Goal: Task Accomplishment & Management: Use online tool/utility

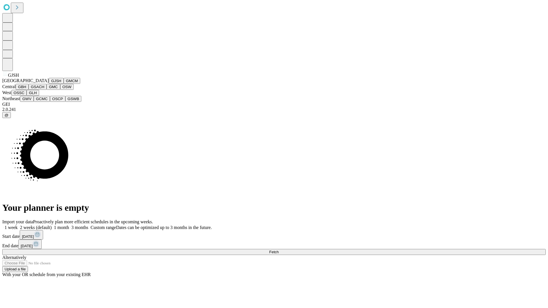
click at [49, 84] on button "GJSH" at bounding box center [56, 81] width 15 height 6
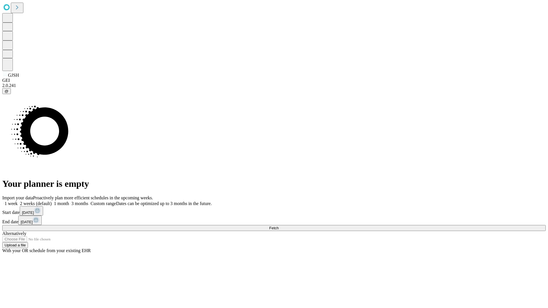
click at [52, 201] on label "2 weeks (default)" at bounding box center [35, 203] width 34 height 5
click at [279, 226] on span "Fetch" at bounding box center [273, 228] width 9 height 4
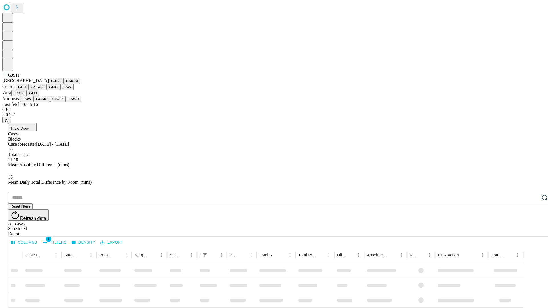
click at [64, 84] on button "GMCM" at bounding box center [72, 81] width 17 height 6
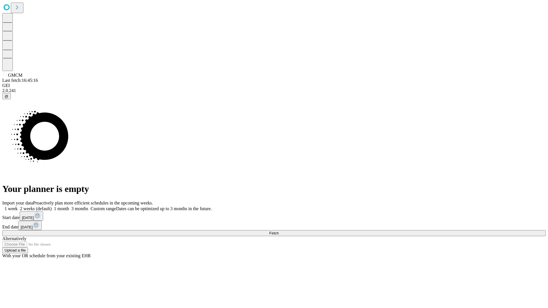
click at [52, 206] on label "2 weeks (default)" at bounding box center [35, 208] width 34 height 5
click at [279, 231] on span "Fetch" at bounding box center [273, 233] width 9 height 4
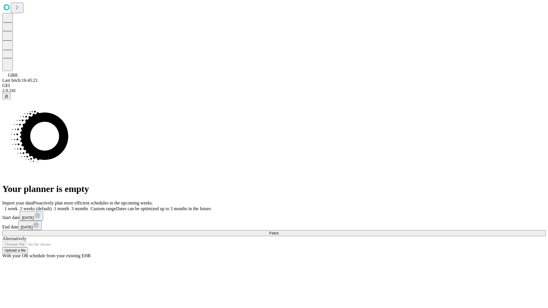
click at [52, 206] on label "2 weeks (default)" at bounding box center [35, 208] width 34 height 5
click at [279, 231] on span "Fetch" at bounding box center [273, 233] width 9 height 4
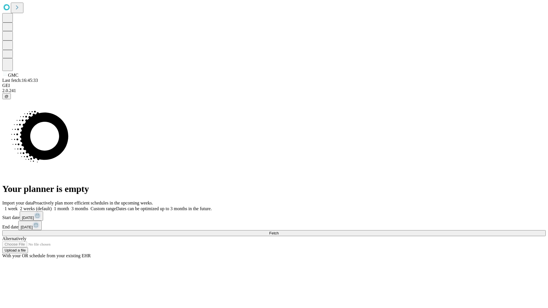
click at [52, 206] on label "2 weeks (default)" at bounding box center [35, 208] width 34 height 5
click at [279, 231] on span "Fetch" at bounding box center [273, 233] width 9 height 4
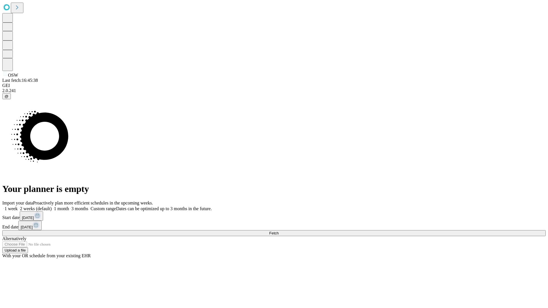
click at [52, 206] on label "2 weeks (default)" at bounding box center [35, 208] width 34 height 5
click at [279, 231] on span "Fetch" at bounding box center [273, 233] width 9 height 4
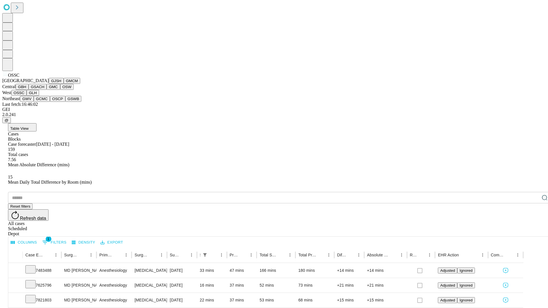
click at [39, 96] on button "GLH" at bounding box center [33, 93] width 12 height 6
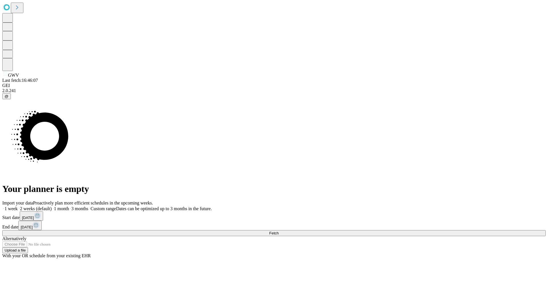
click at [52, 206] on label "2 weeks (default)" at bounding box center [35, 208] width 34 height 5
click at [279, 231] on span "Fetch" at bounding box center [273, 233] width 9 height 4
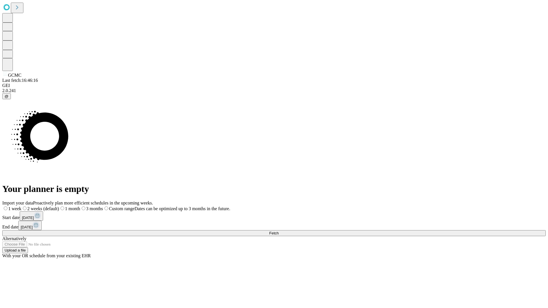
click at [279, 231] on span "Fetch" at bounding box center [273, 233] width 9 height 4
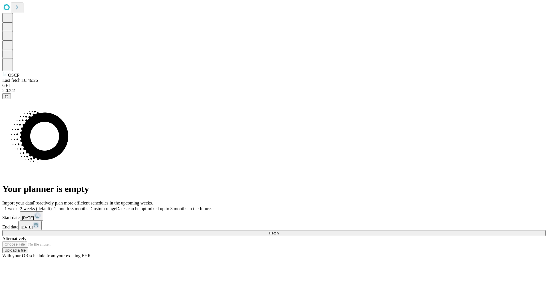
click at [279, 231] on span "Fetch" at bounding box center [273, 233] width 9 height 4
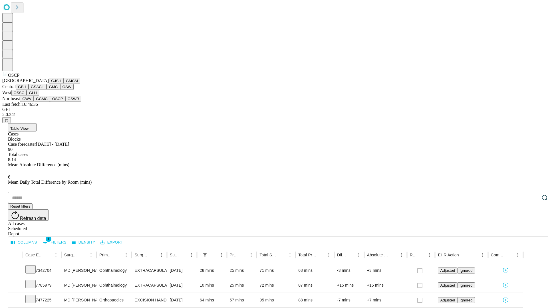
click at [65, 102] on button "GSWB" at bounding box center [73, 99] width 16 height 6
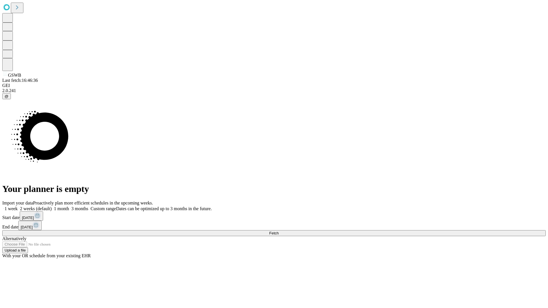
click at [52, 206] on label "2 weeks (default)" at bounding box center [35, 208] width 34 height 5
click at [279, 231] on span "Fetch" at bounding box center [273, 233] width 9 height 4
